Goal: Navigation & Orientation: Find specific page/section

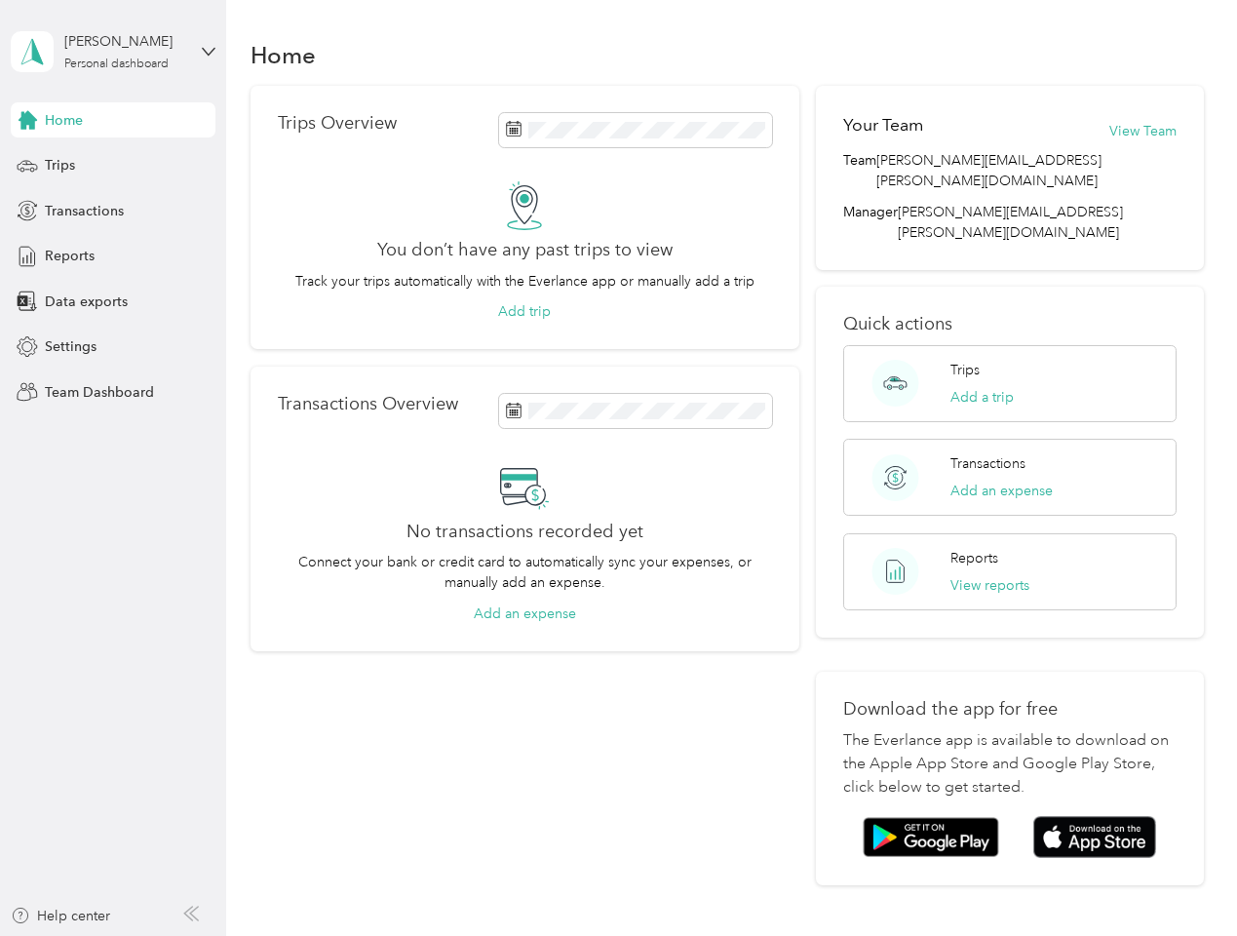
click at [618, 468] on div "No transactions recorded yet Connect your bank or credit card to automatically …" at bounding box center [525, 543] width 494 height 162
click at [113, 52] on div "[PERSON_NAME]" at bounding box center [125, 41] width 122 height 20
click at [113, 120] on div "You’re signed in as [PERSON_NAME][EMAIL_ADDRESS][PERSON_NAME][DOMAIN_NAME] Team…" at bounding box center [326, 170] width 631 height 199
click at [27, 120] on div "You’re signed in as [PERSON_NAME][EMAIL_ADDRESS][PERSON_NAME][DOMAIN_NAME] Team…" at bounding box center [326, 170] width 631 height 199
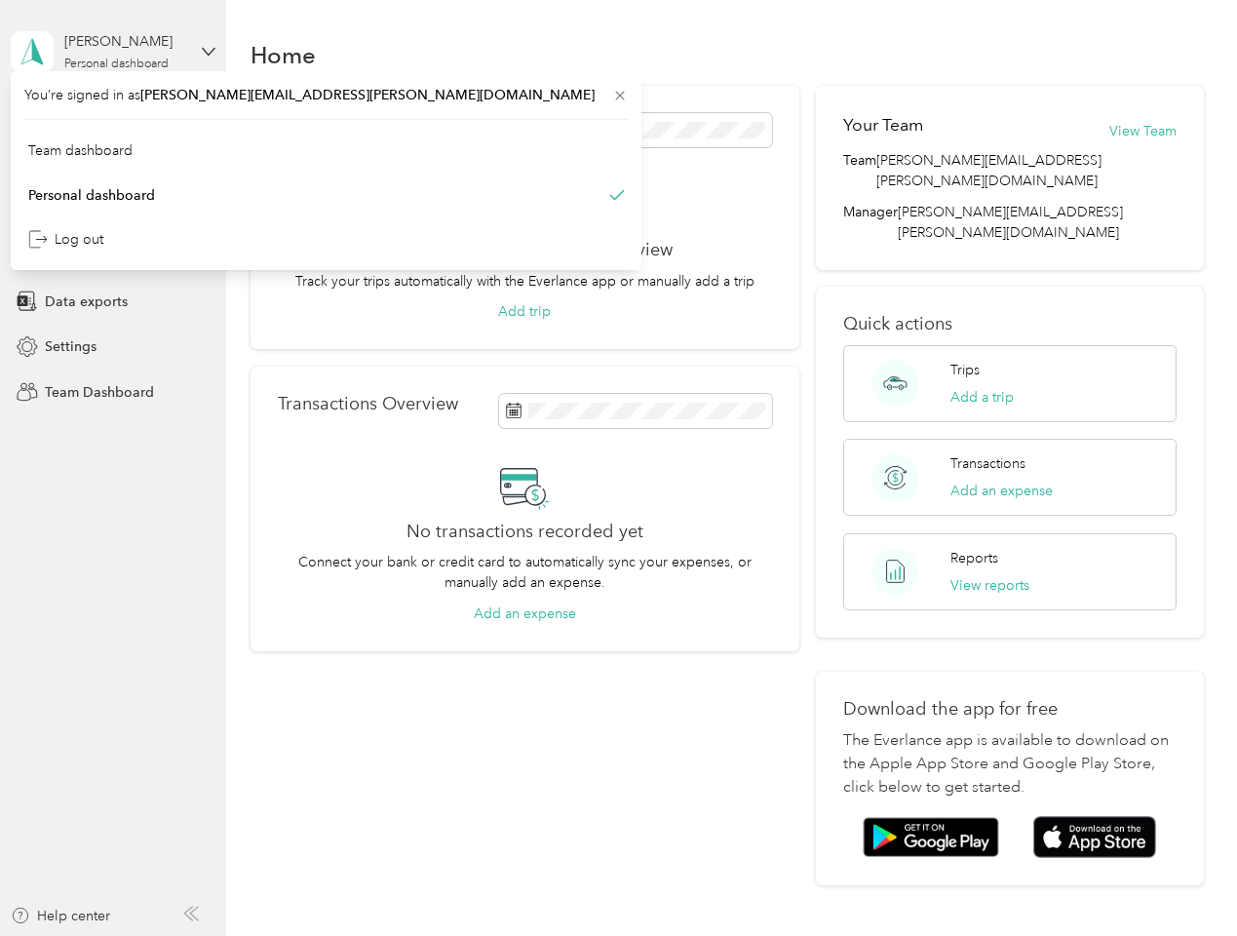
click at [113, 166] on div "Trips" at bounding box center [113, 165] width 205 height 35
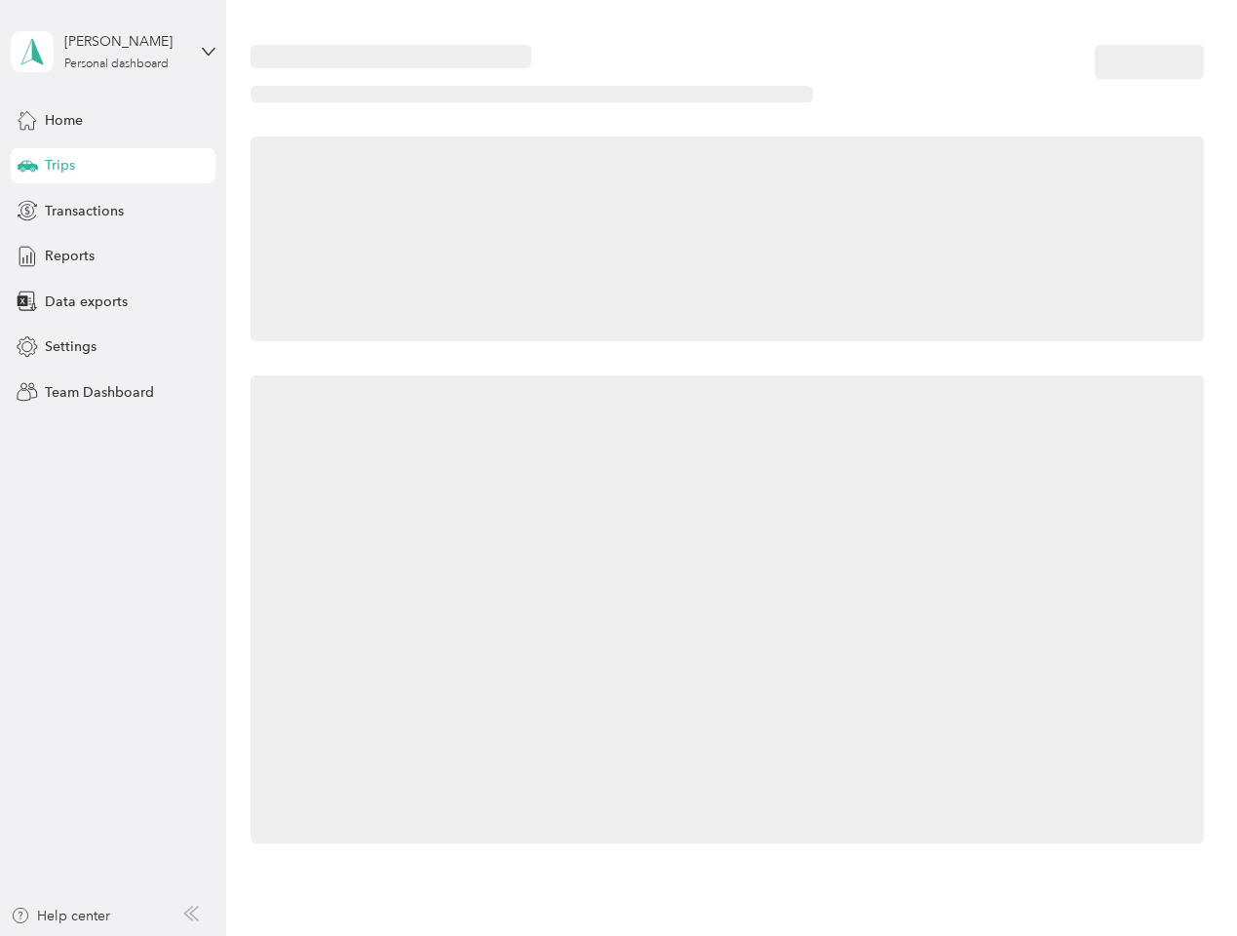
click at [27, 166] on icon at bounding box center [28, 165] width 20 height 10
click at [113, 211] on span "Transactions" at bounding box center [84, 211] width 79 height 20
